Goal: Task Accomplishment & Management: Manage account settings

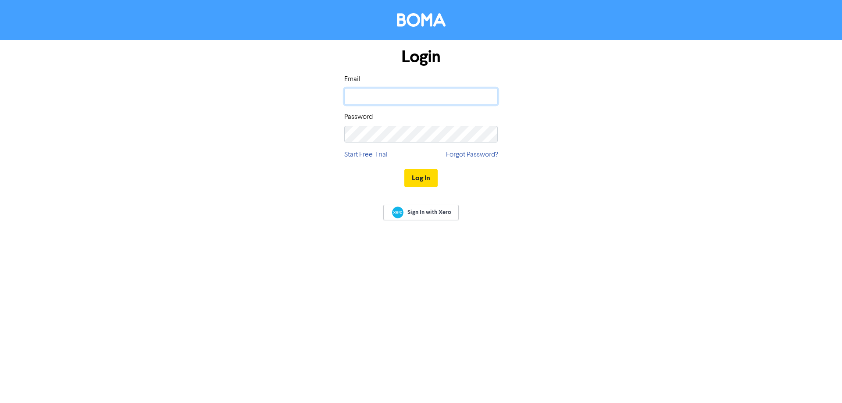
click at [375, 101] on input "email" at bounding box center [420, 96] width 153 height 17
type input "[PERSON_NAME][EMAIL_ADDRESS][DOMAIN_NAME]"
click at [404, 169] on button "Log In" at bounding box center [420, 178] width 33 height 18
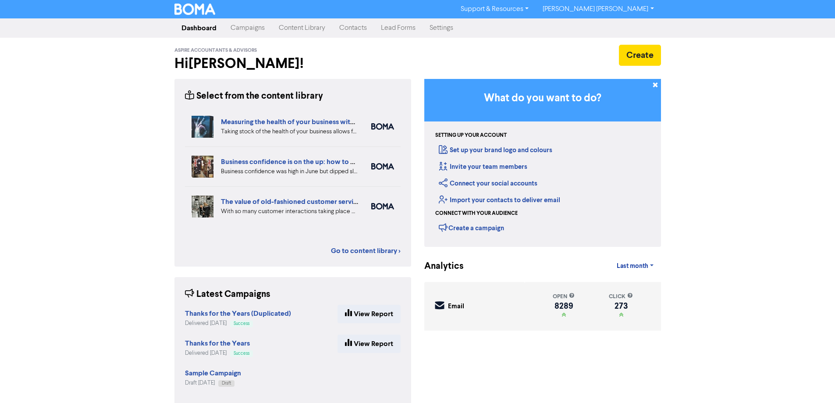
click at [343, 23] on link "Contacts" at bounding box center [353, 28] width 42 height 18
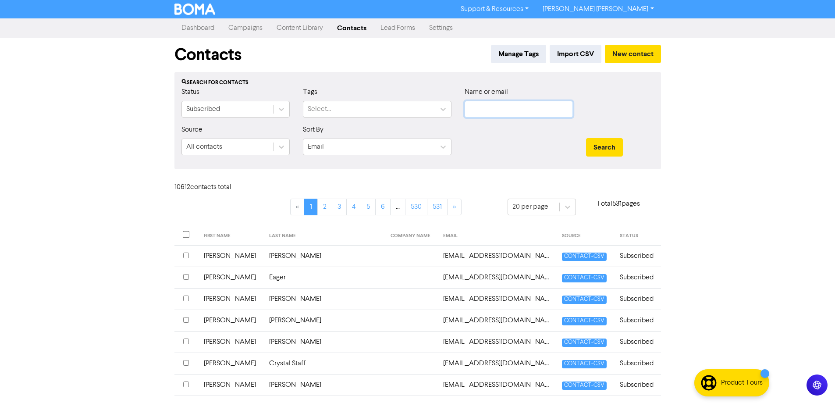
click at [483, 118] on input "text" at bounding box center [519, 109] width 108 height 17
paste input "[EMAIL_ADDRESS][DOMAIN_NAME]"
type input "[EMAIL_ADDRESS][DOMAIN_NAME]"
click at [598, 148] on button "Search" at bounding box center [604, 147] width 37 height 18
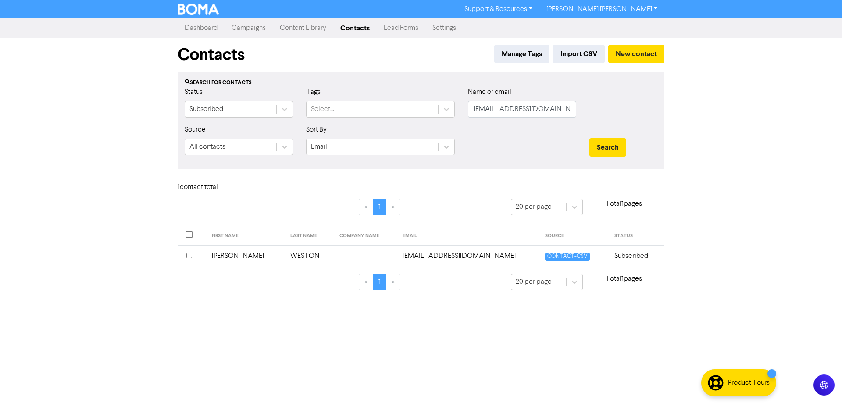
click at [190, 254] on input "checkbox" at bounding box center [189, 256] width 6 height 6
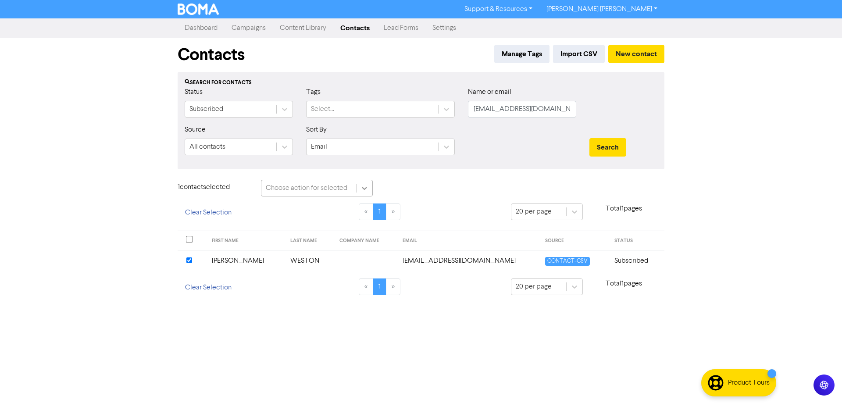
click at [364, 187] on icon at bounding box center [364, 188] width 9 height 9
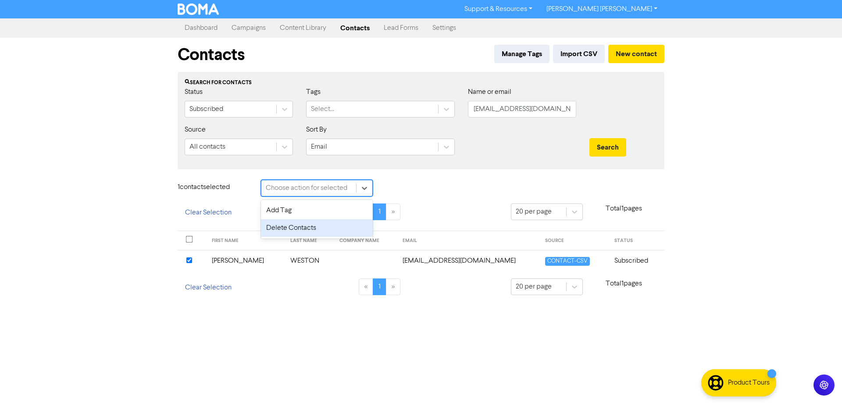
click at [310, 232] on div "Delete Contacts" at bounding box center [317, 228] width 112 height 18
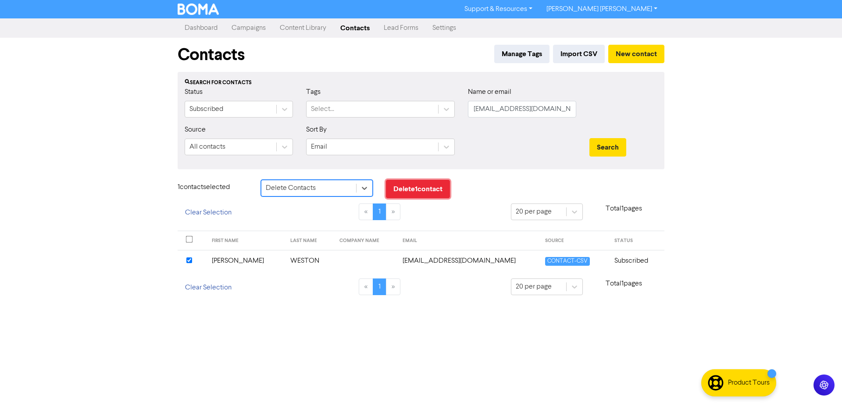
click at [430, 189] on button "Delete 1 contact" at bounding box center [418, 189] width 64 height 18
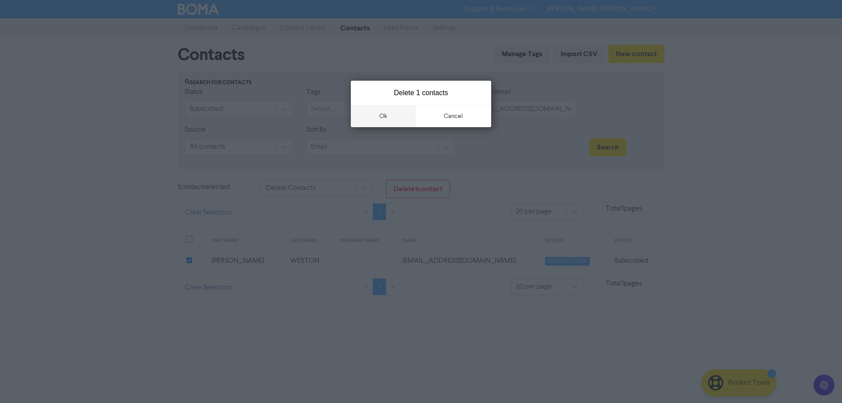
click at [387, 116] on button "ok" at bounding box center [383, 116] width 65 height 22
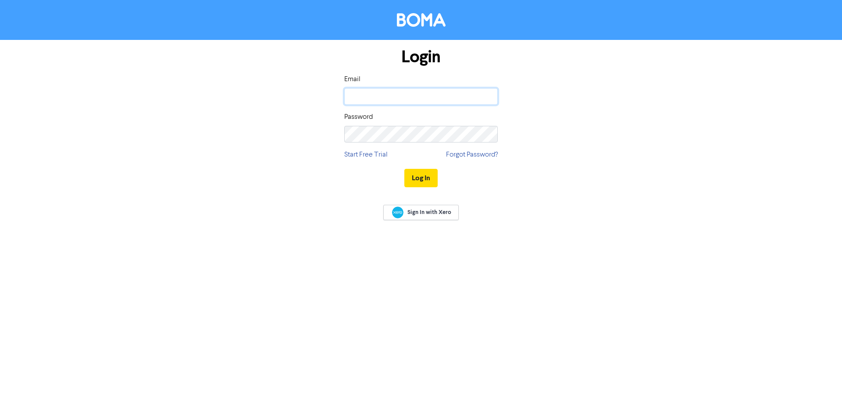
click at [381, 95] on input "email" at bounding box center [420, 96] width 153 height 17
type input "[PERSON_NAME][EMAIL_ADDRESS][DOMAIN_NAME]"
click at [412, 180] on button "Log In" at bounding box center [420, 178] width 33 height 18
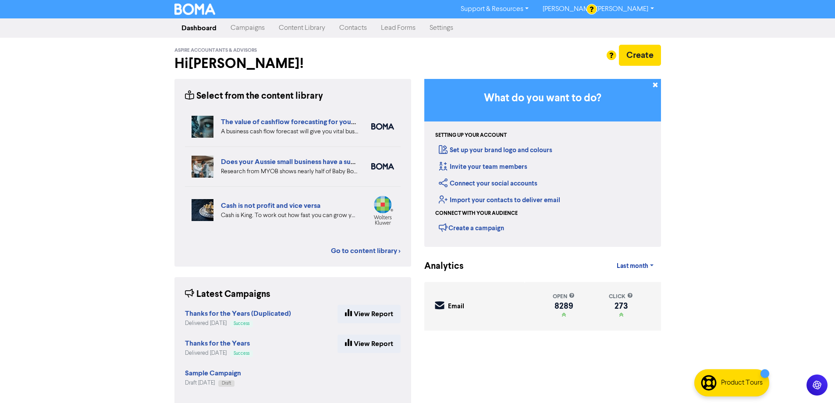
click at [356, 28] on link "Contacts" at bounding box center [353, 28] width 42 height 18
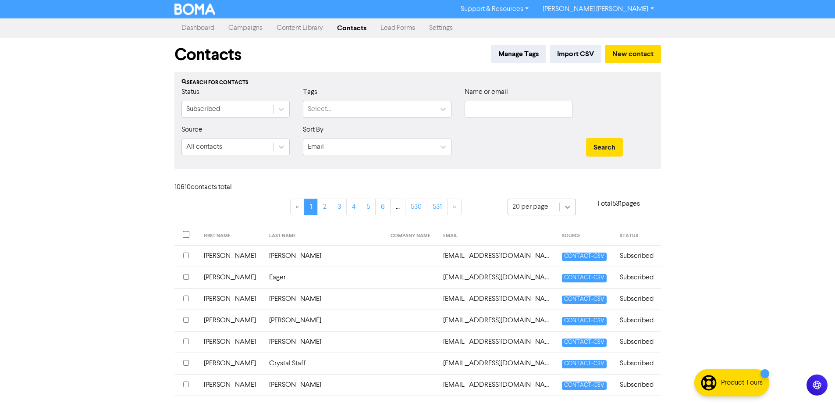
click at [571, 206] on div at bounding box center [568, 207] width 16 height 16
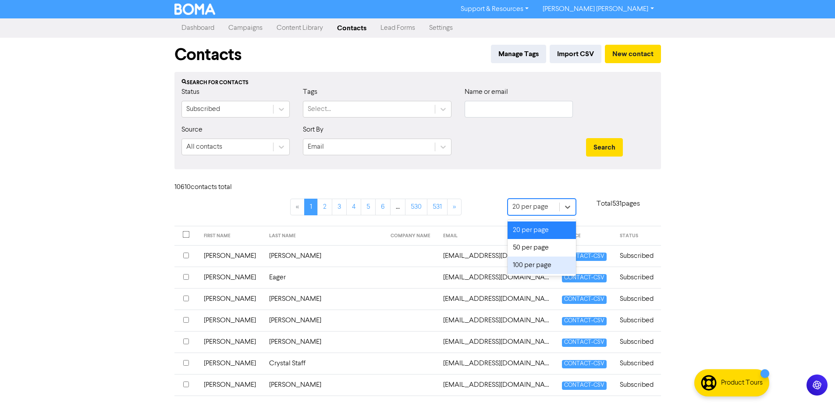
drag, startPoint x: 544, startPoint y: 268, endPoint x: 530, endPoint y: 272, distance: 14.5
click at [543, 268] on div "100 per page" at bounding box center [542, 266] width 68 height 18
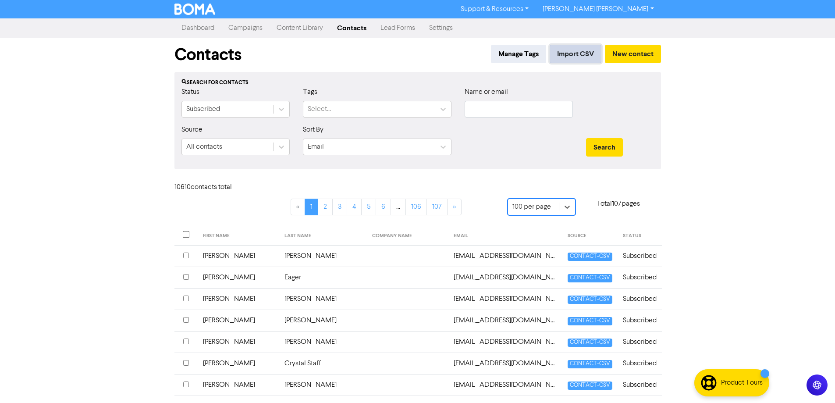
click at [574, 59] on button "Import CSV" at bounding box center [576, 54] width 52 height 18
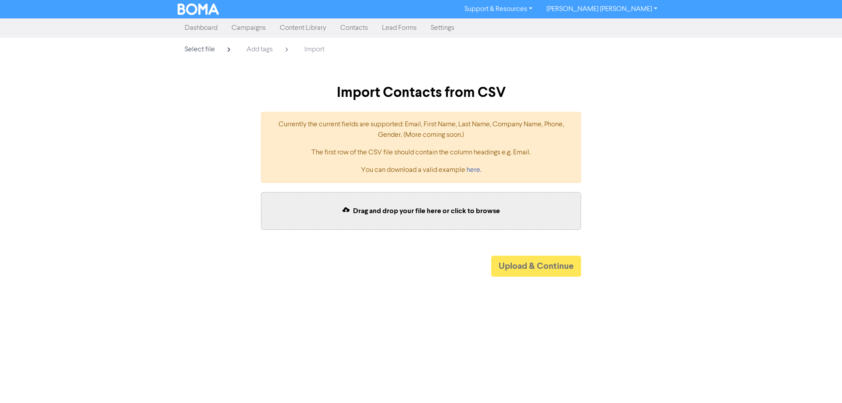
click at [357, 29] on link "Contacts" at bounding box center [354, 28] width 42 height 18
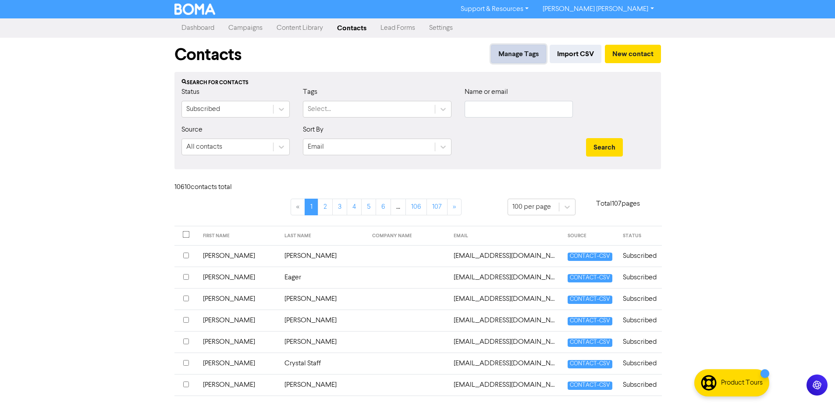
click at [496, 60] on button "Manage Tags" at bounding box center [518, 54] width 55 height 18
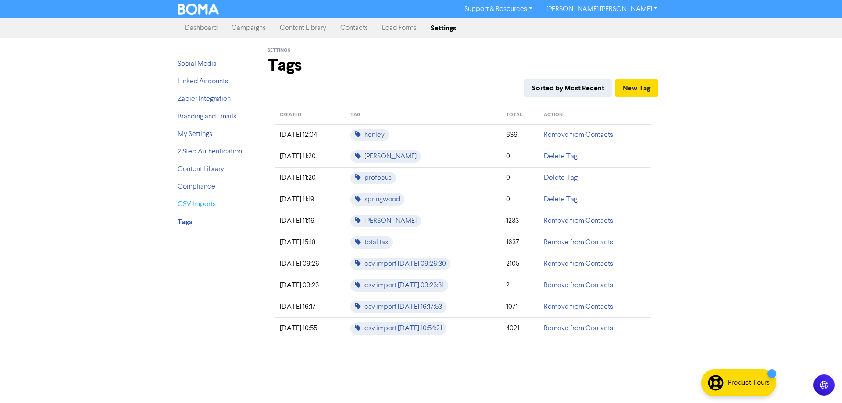
click at [194, 206] on link "CSV Imports" at bounding box center [197, 204] width 38 height 7
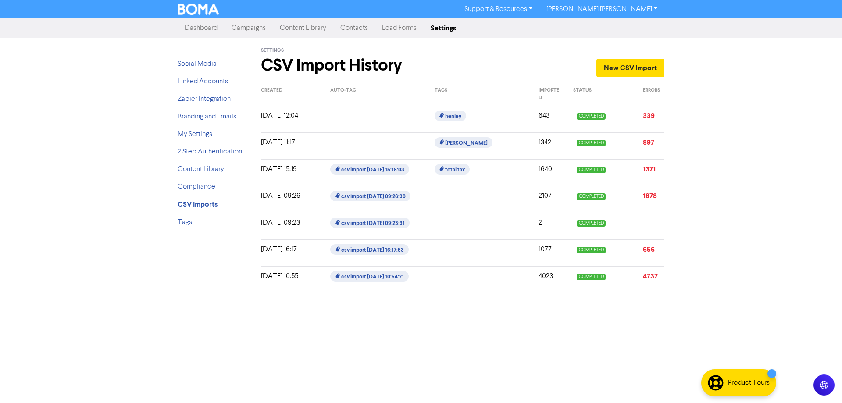
click at [463, 281] on div at bounding box center [480, 280] width 104 height 18
click at [373, 171] on span "csv import 2025-09-17 15:18:03" at bounding box center [369, 169] width 78 height 11
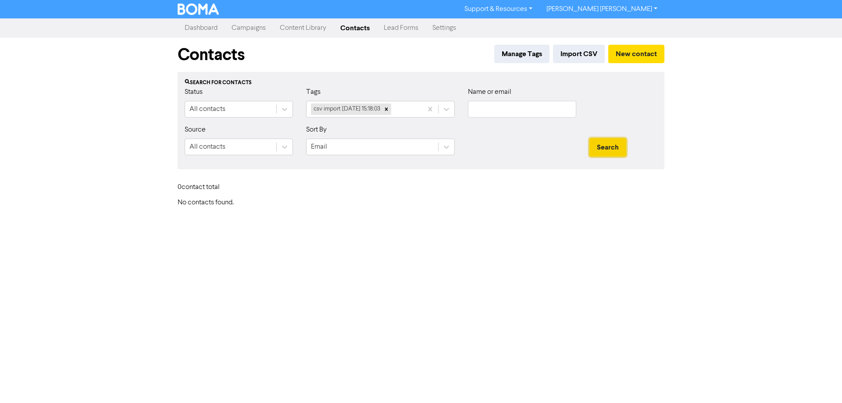
click at [621, 151] on button "Search" at bounding box center [607, 147] width 37 height 18
click at [522, 51] on button "Manage Tags" at bounding box center [521, 54] width 55 height 18
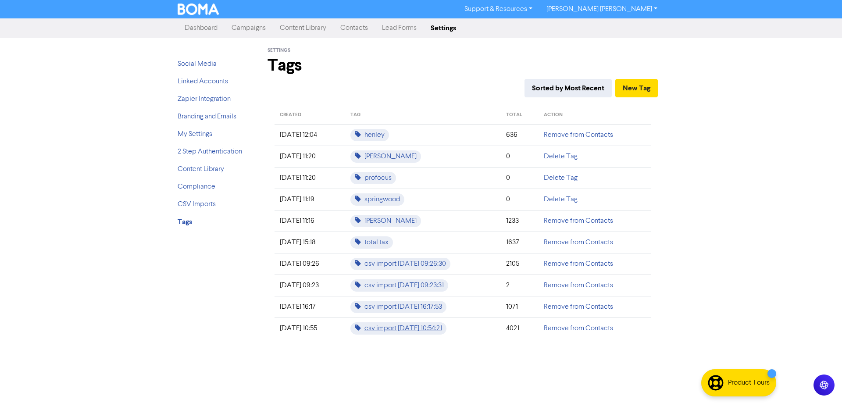
click at [424, 329] on span "csv import 2025-09-10 10:54:21" at bounding box center [398, 328] width 96 height 12
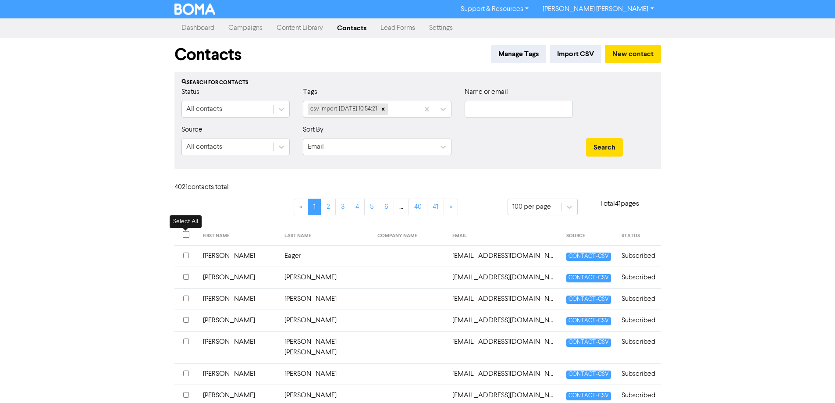
click at [187, 235] on input "checkbox" at bounding box center [185, 234] width 7 height 7
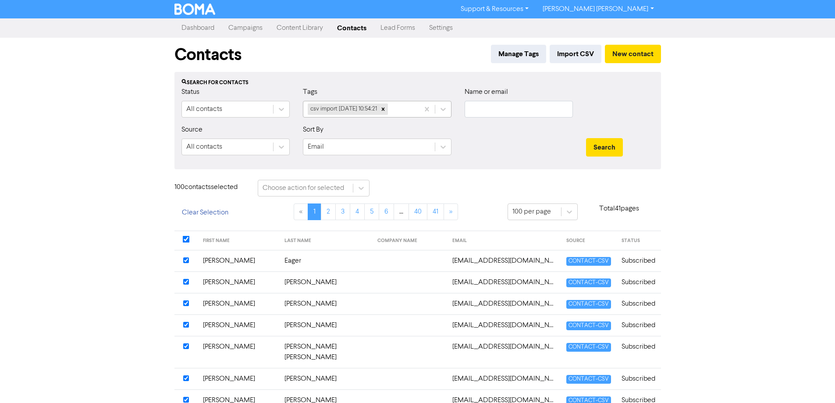
click at [409, 112] on div "csv import 2025-09-10 10:54:21" at bounding box center [361, 109] width 116 height 16
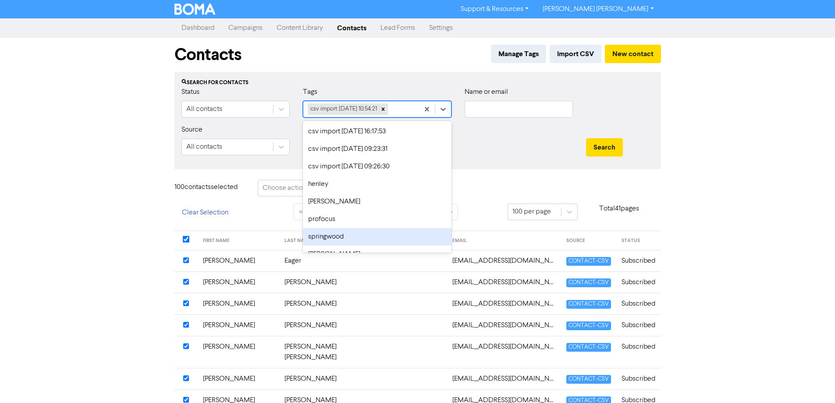
click at [346, 242] on div "springwood" at bounding box center [377, 237] width 149 height 18
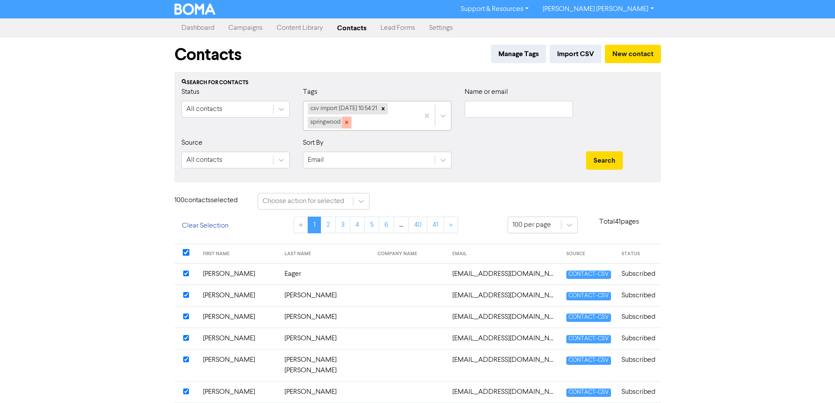
click at [347, 122] on icon at bounding box center [346, 122] width 3 height 3
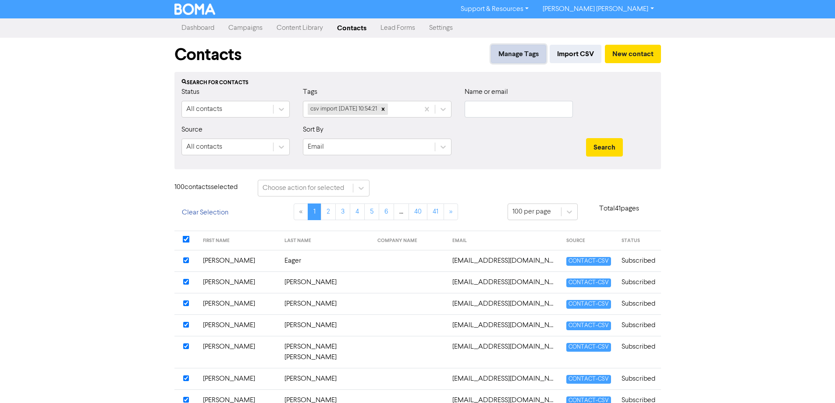
click at [514, 53] on button "Manage Tags" at bounding box center [518, 54] width 55 height 18
